Goal: Task Accomplishment & Management: Manage account settings

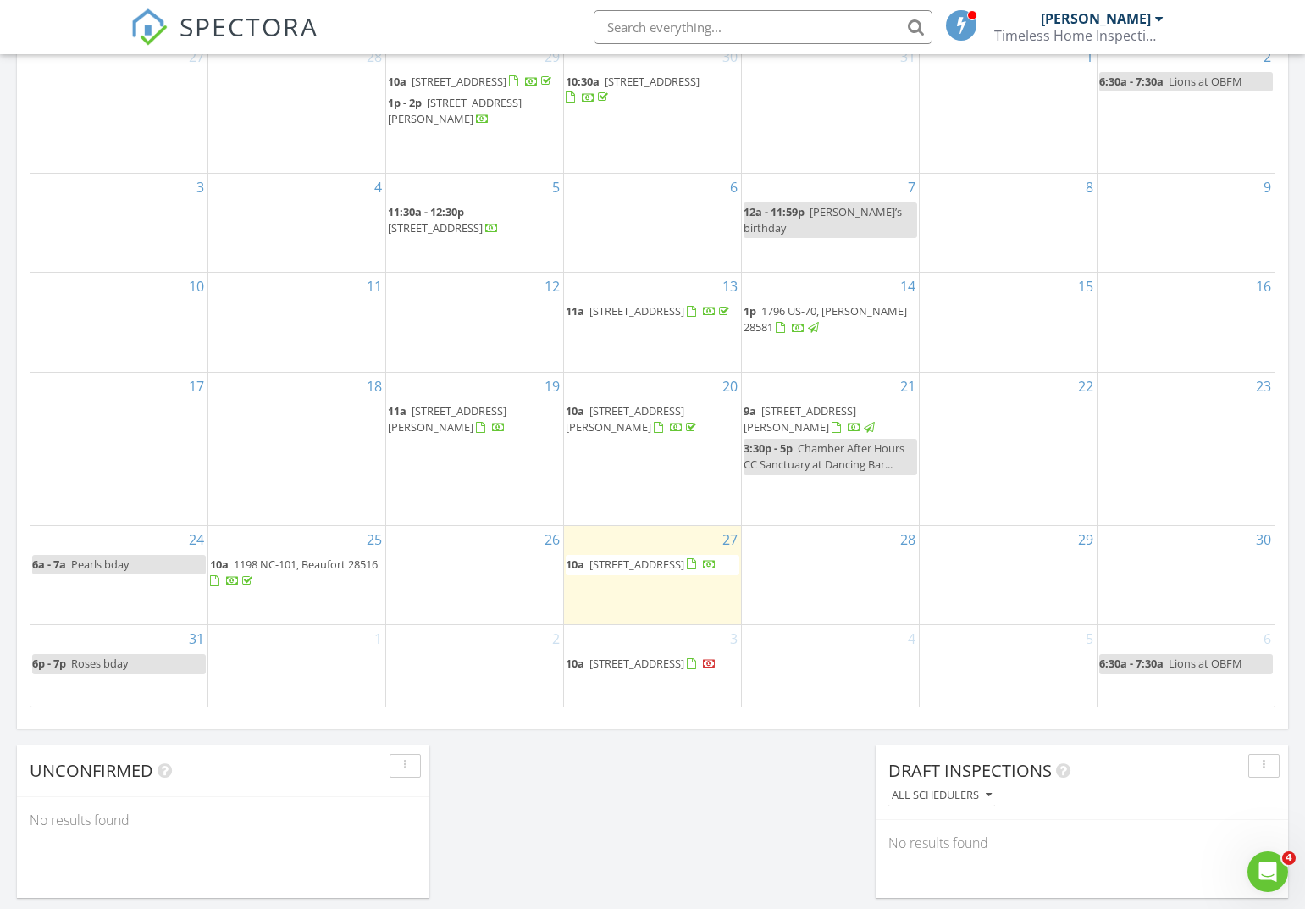
scroll to position [848, 0]
click at [345, 556] on span "1198 NC-101, Beaufort 28516" at bounding box center [306, 563] width 144 height 15
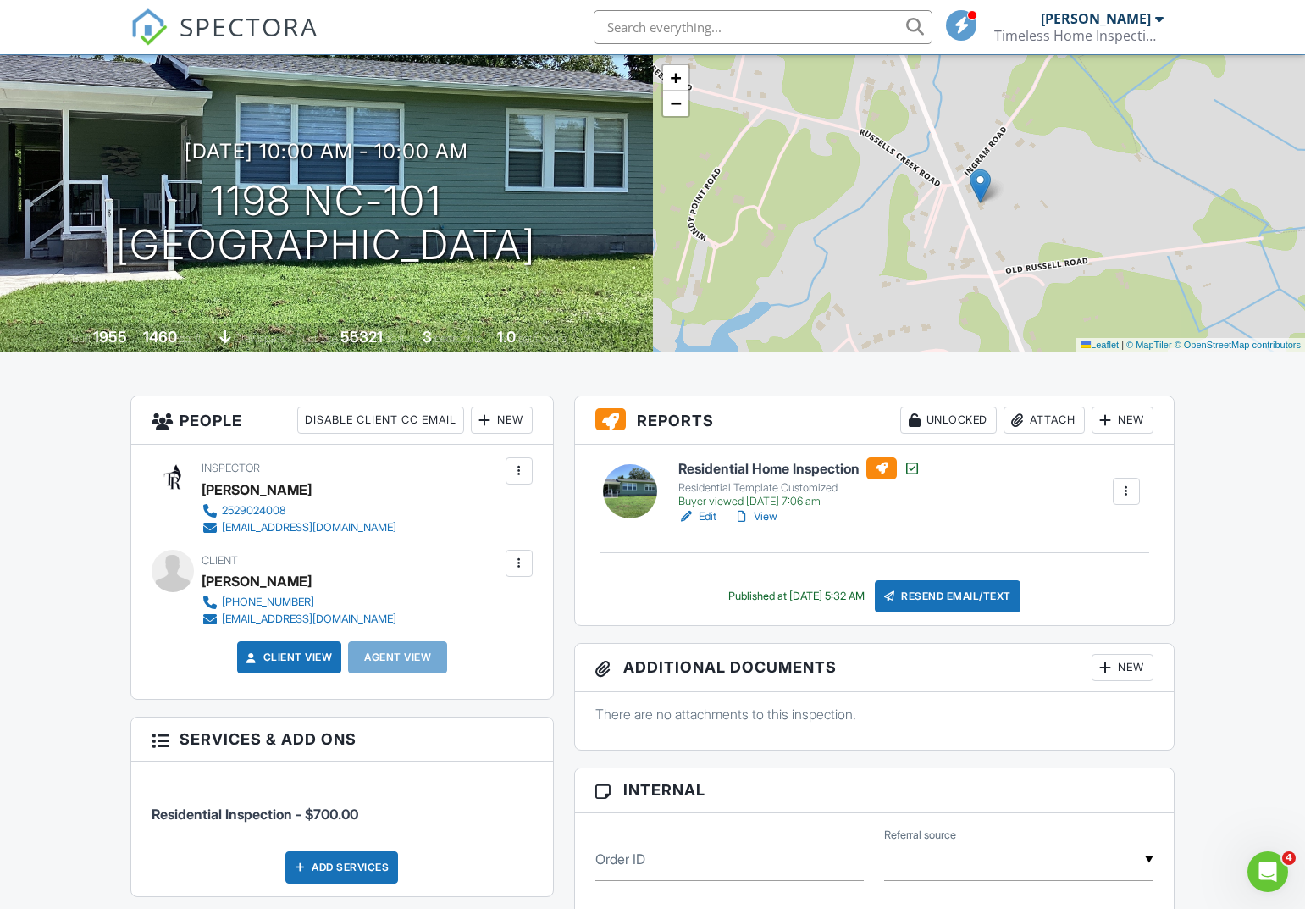
scroll to position [102, 0]
click at [519, 567] on div at bounding box center [519, 562] width 17 height 17
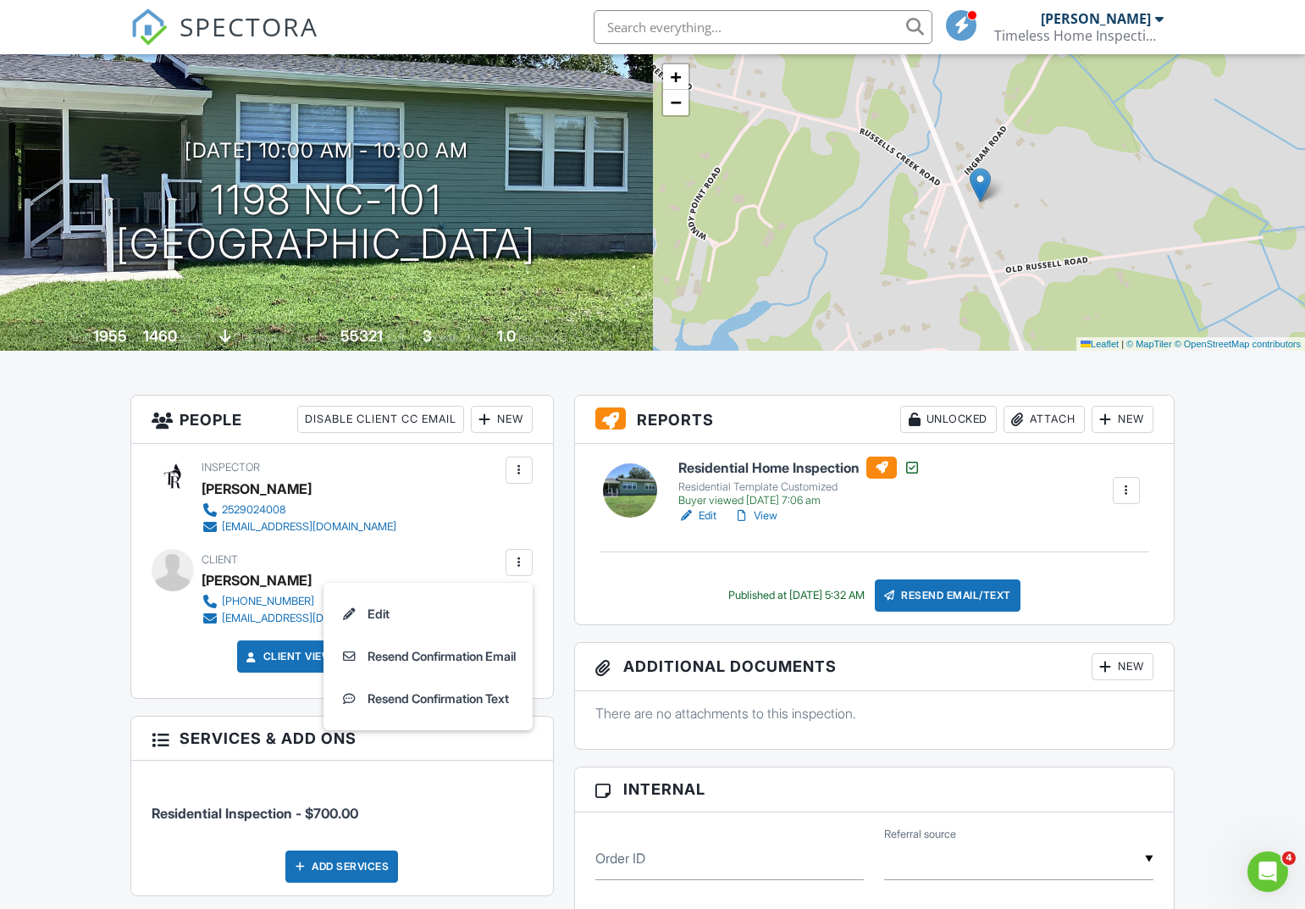
click at [502, 418] on div "New" at bounding box center [502, 419] width 62 height 27
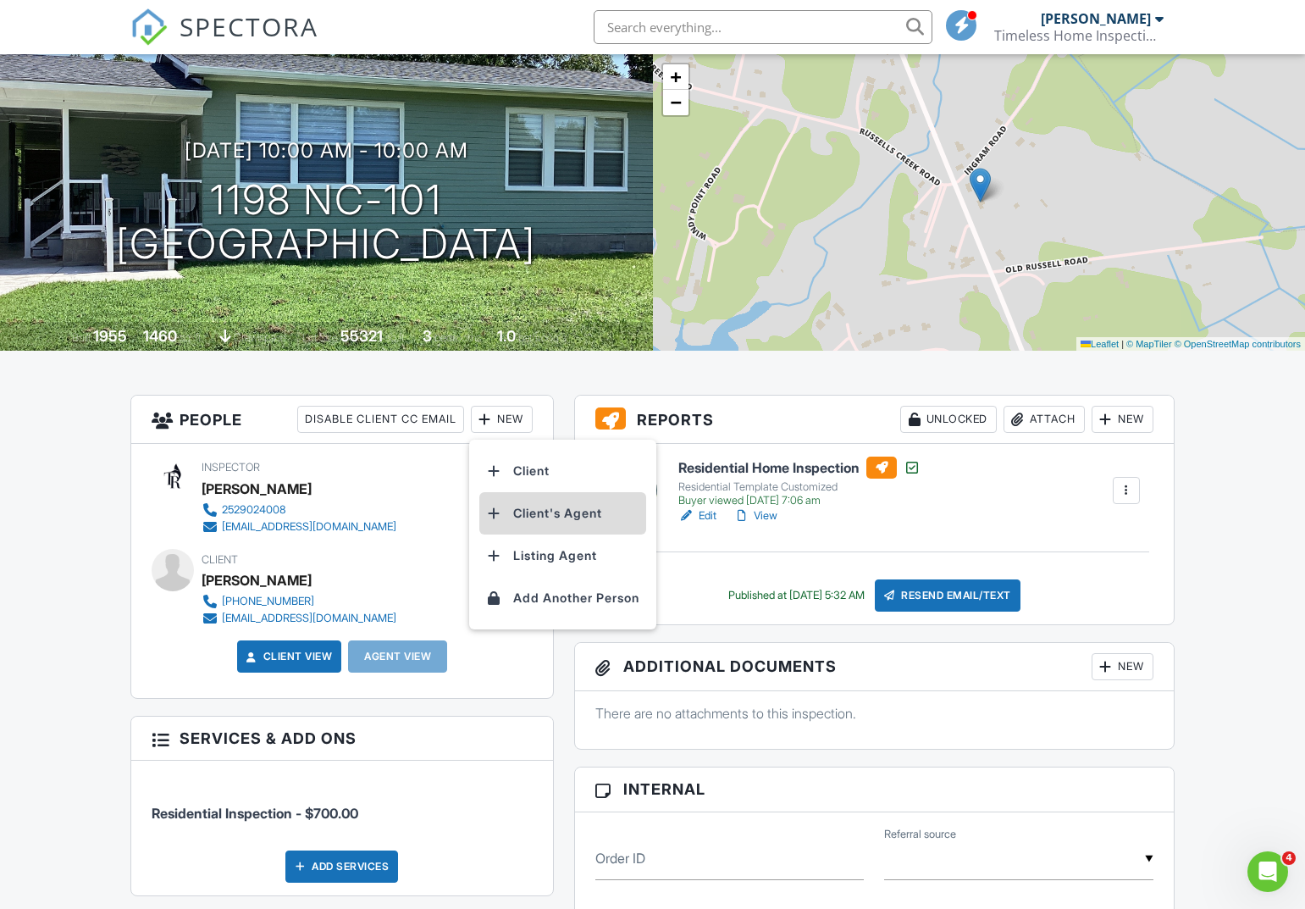
click at [555, 511] on li "Client's Agent" at bounding box center [562, 513] width 167 height 42
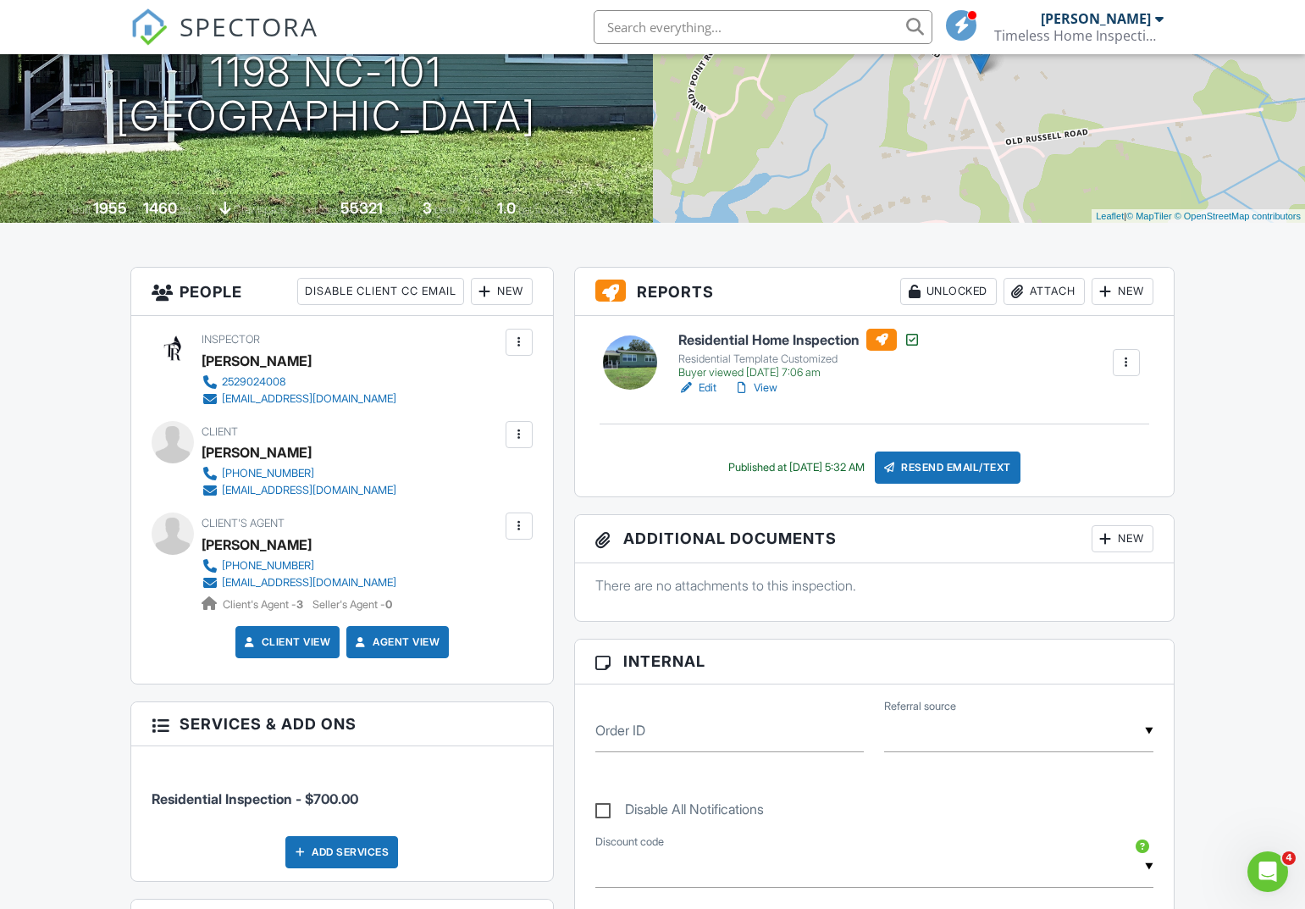
scroll to position [227, 0]
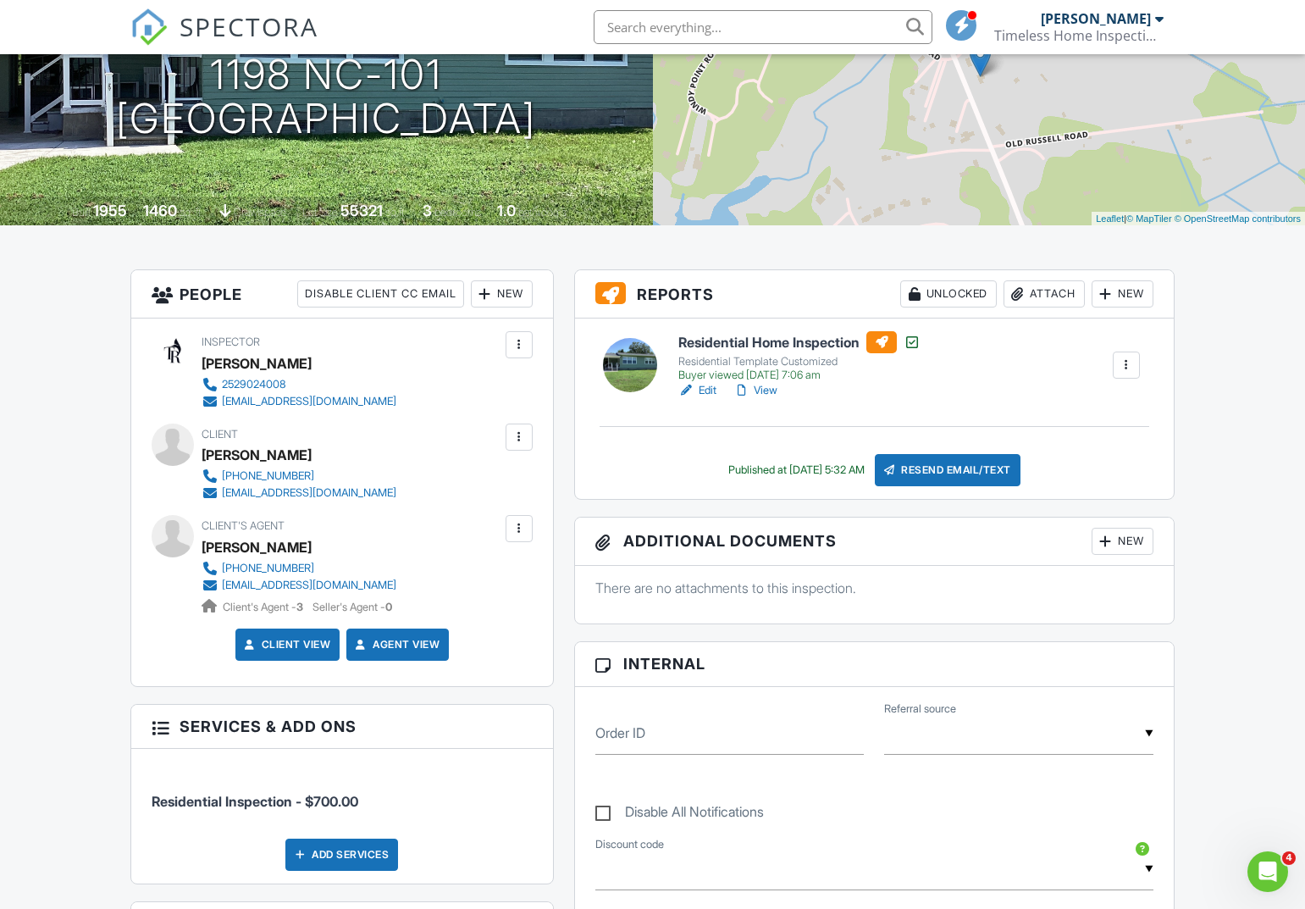
click at [1128, 365] on div at bounding box center [1126, 365] width 17 height 17
click at [1009, 368] on div "Residential Home Inspection Residential Template Customized Buyer viewed 08/27/…" at bounding box center [909, 365] width 482 height 68
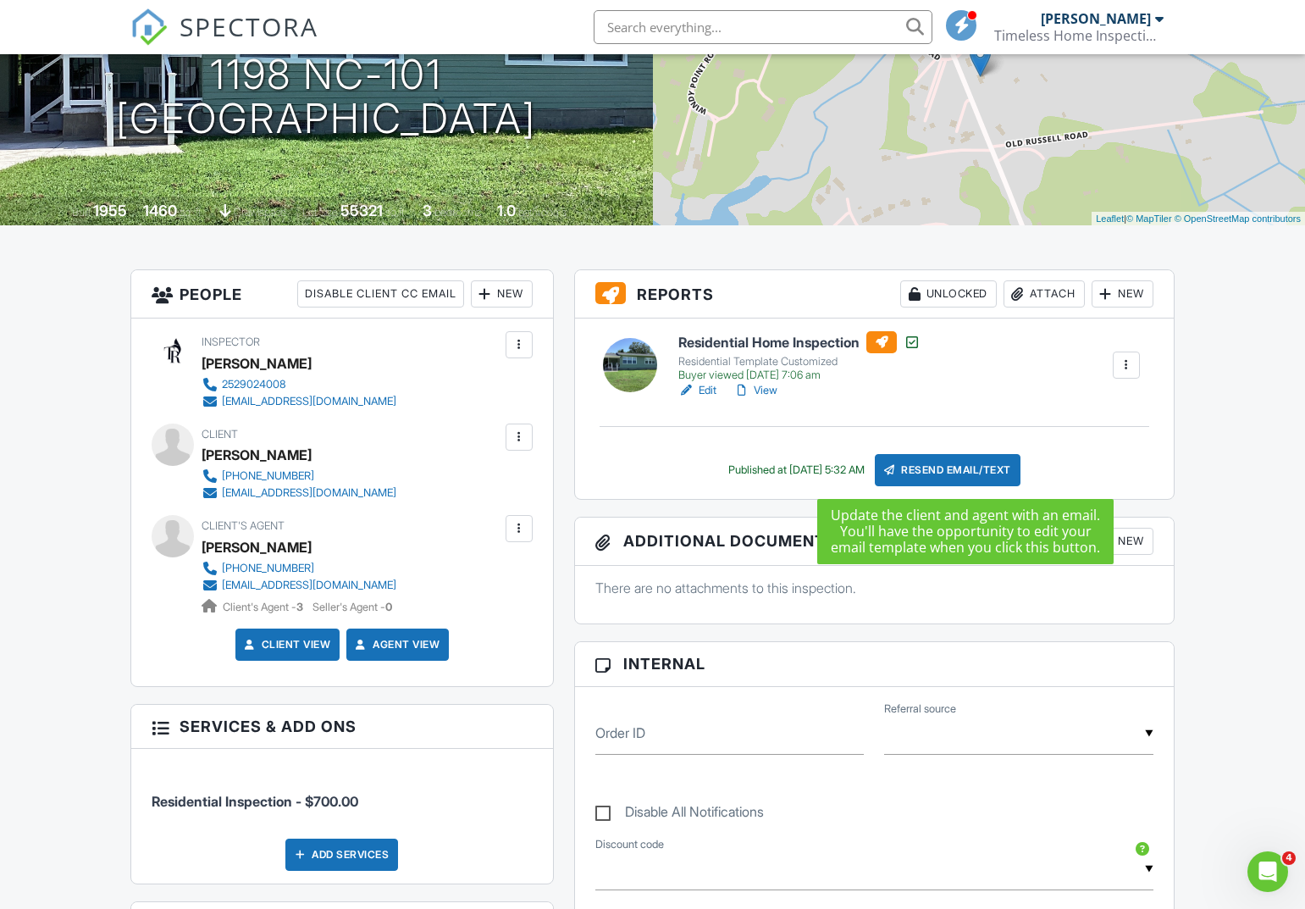
click at [981, 465] on div "Resend Email/Text" at bounding box center [948, 470] width 146 height 32
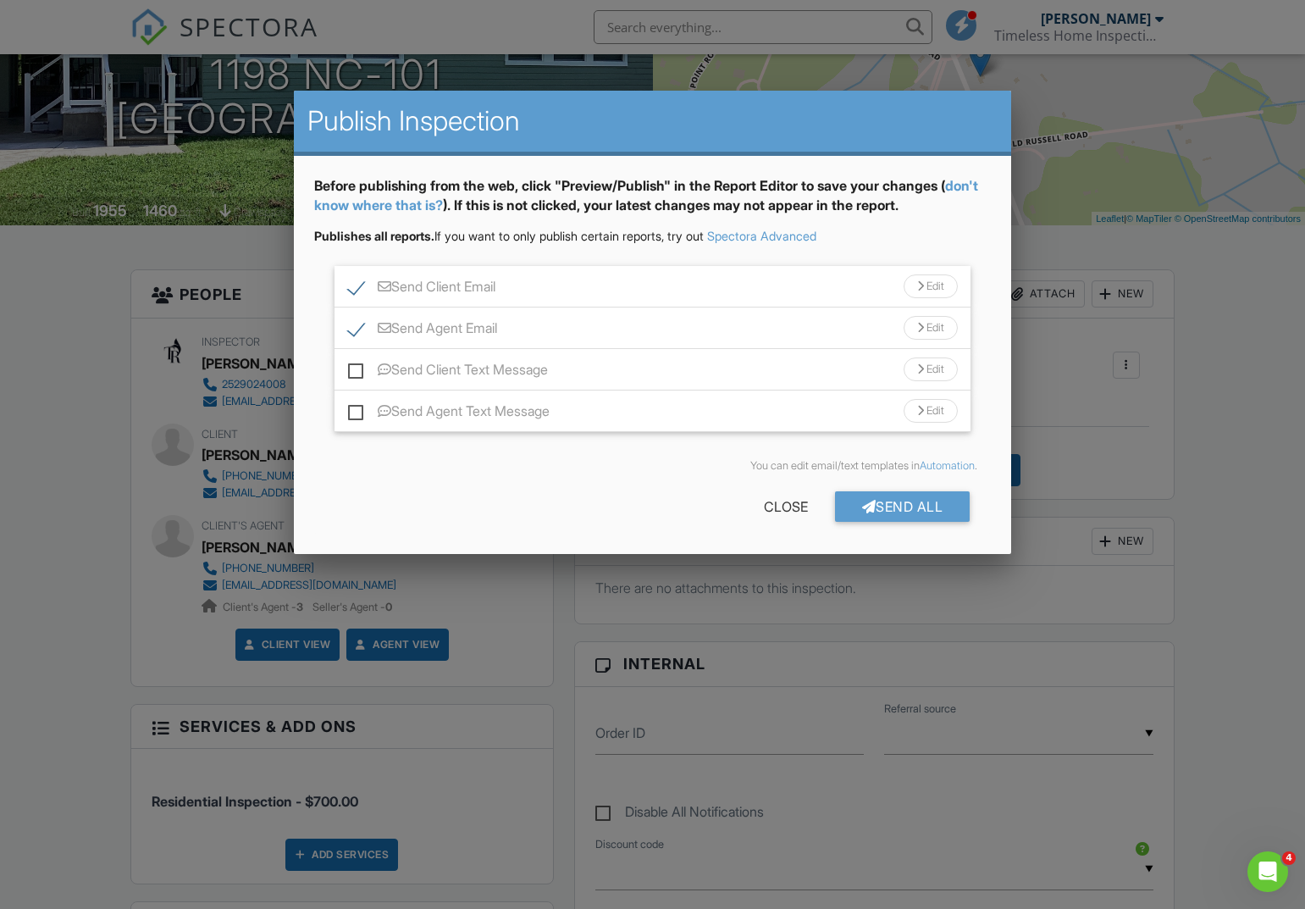
click at [359, 284] on label "Send Client Email" at bounding box center [421, 289] width 147 height 21
checkbox input "false"
click at [364, 411] on label "Send Agent Text Message" at bounding box center [449, 413] width 202 height 21
click at [359, 408] on input "Send Agent Text Message" at bounding box center [353, 402] width 11 height 11
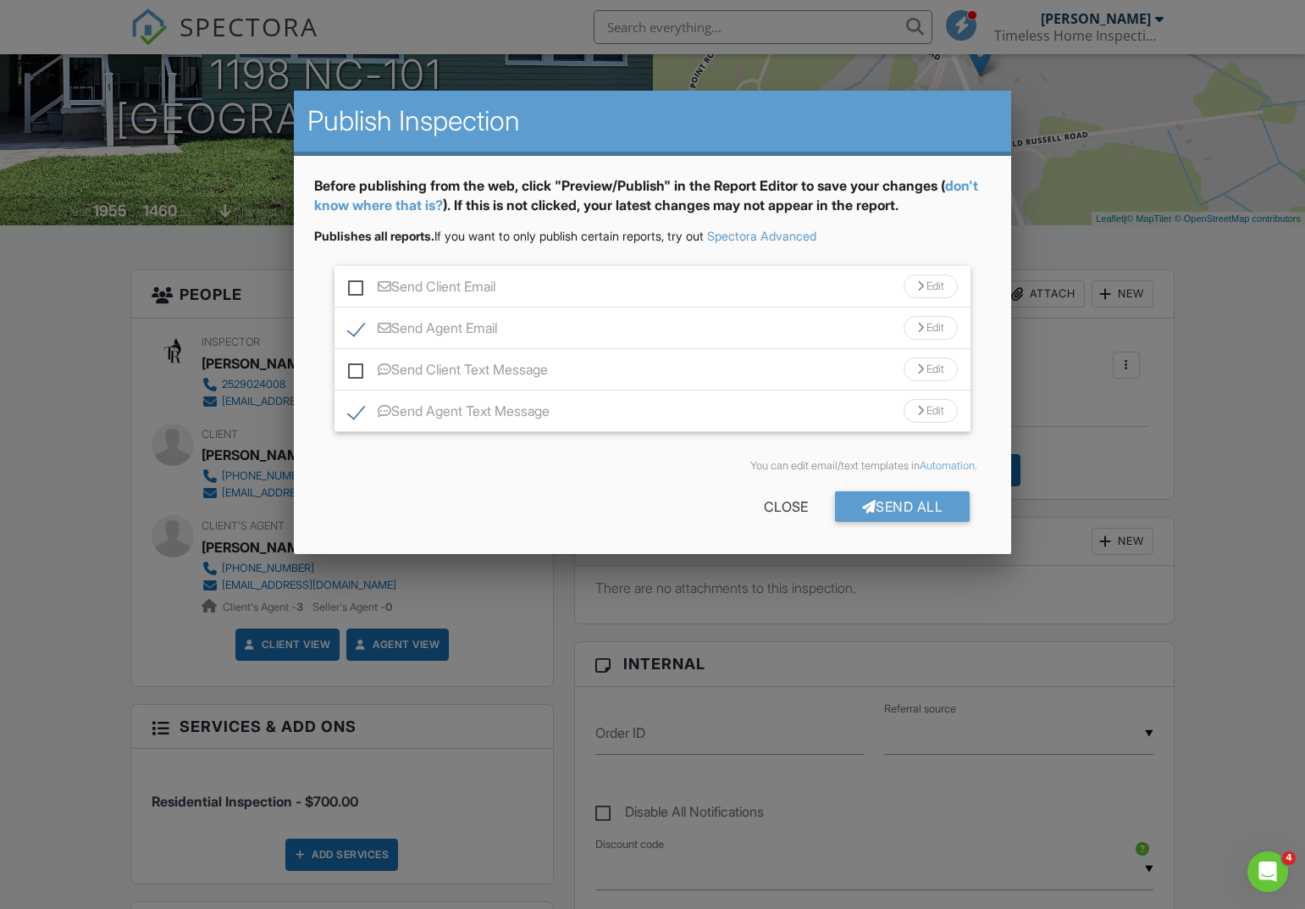
click at [525, 419] on label "Send Agent Text Message" at bounding box center [449, 413] width 202 height 21
click at [440, 412] on label "Send Agent Text Message" at bounding box center [449, 413] width 202 height 21
click at [359, 408] on input "Send Agent Text Message" at bounding box center [353, 402] width 11 height 11
checkbox input "true"
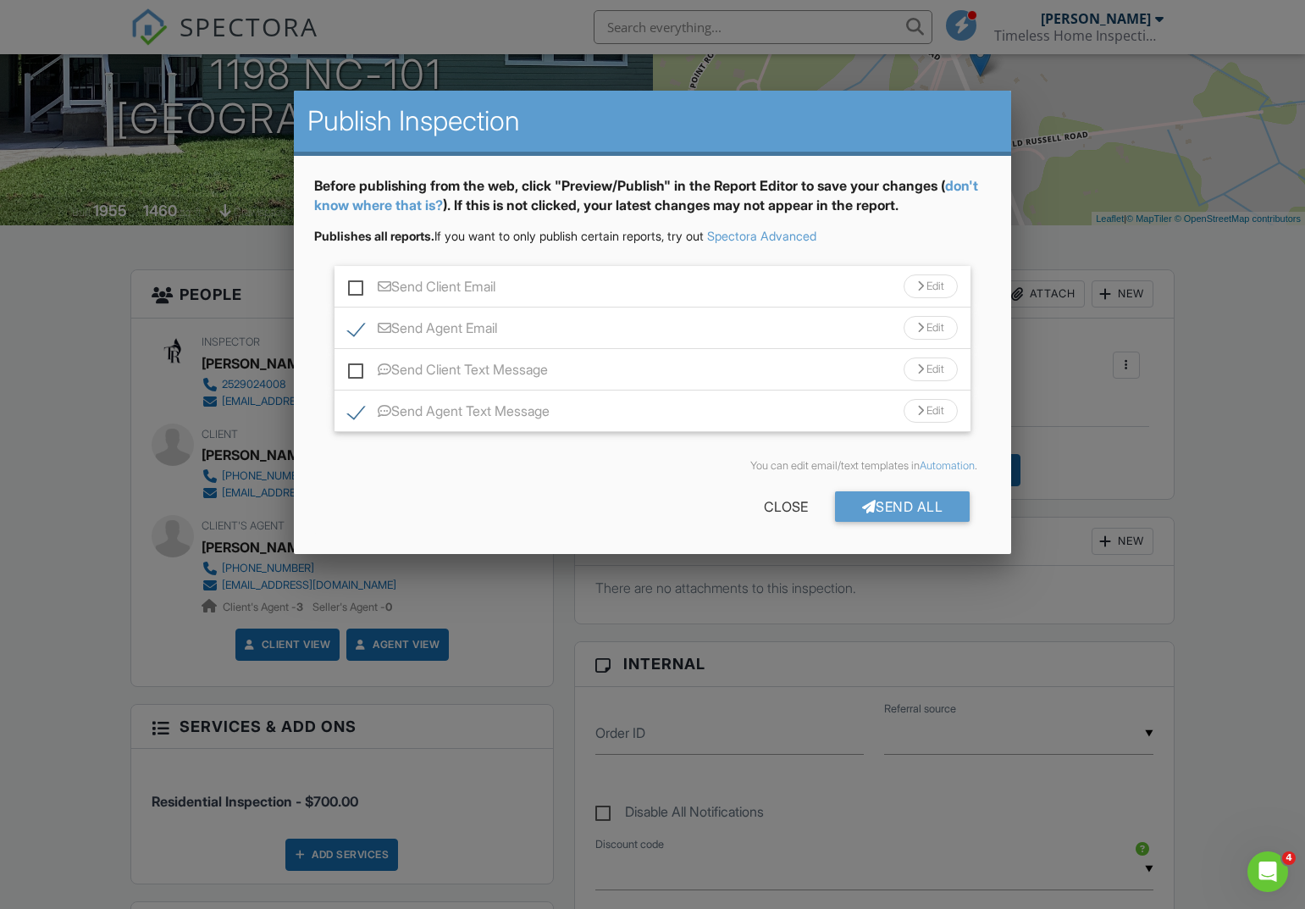
click at [933, 408] on div "Edit" at bounding box center [931, 411] width 54 height 24
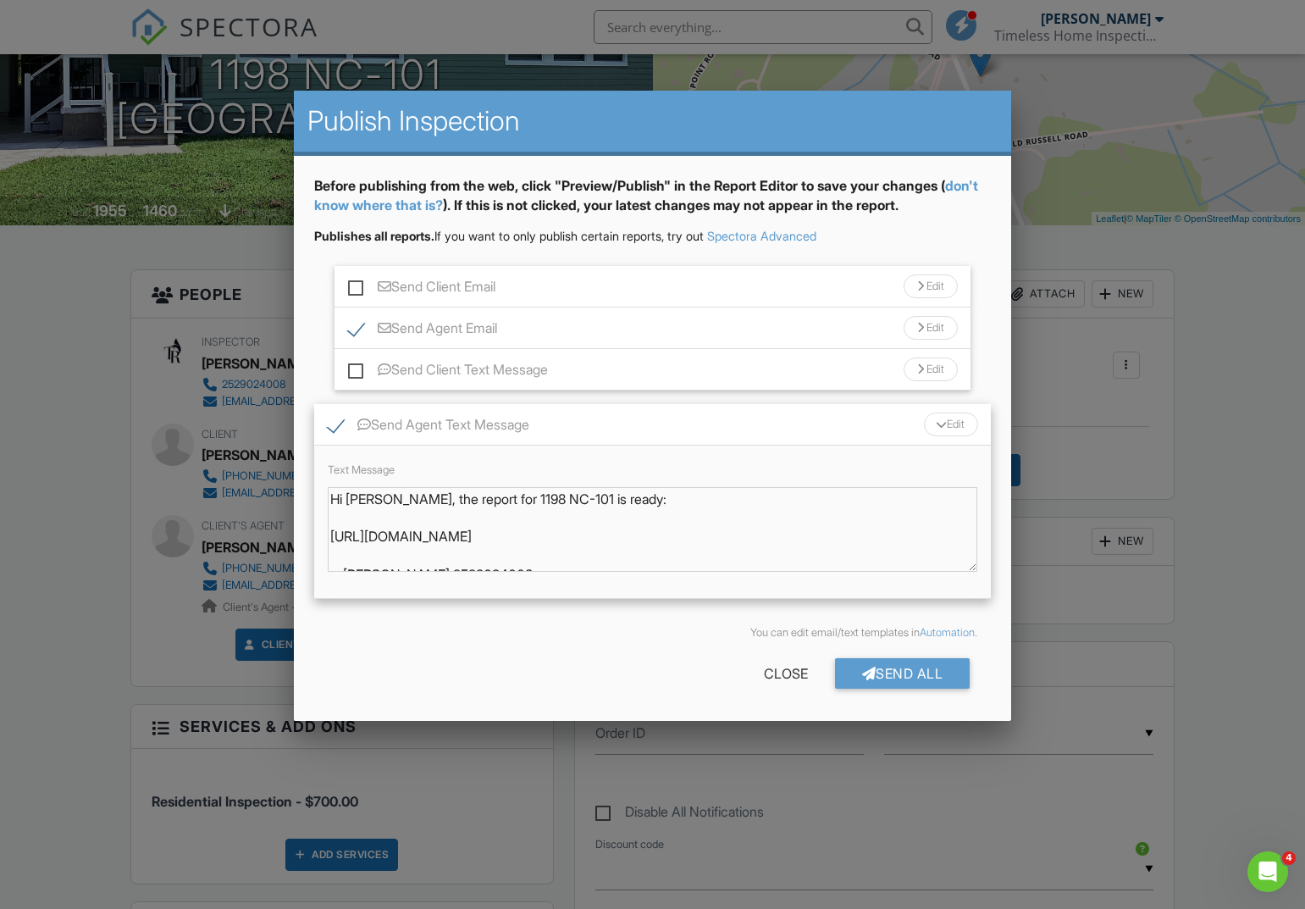
click at [914, 673] on div "Send All" at bounding box center [902, 673] width 135 height 30
